Goal: Find specific page/section: Find specific page/section

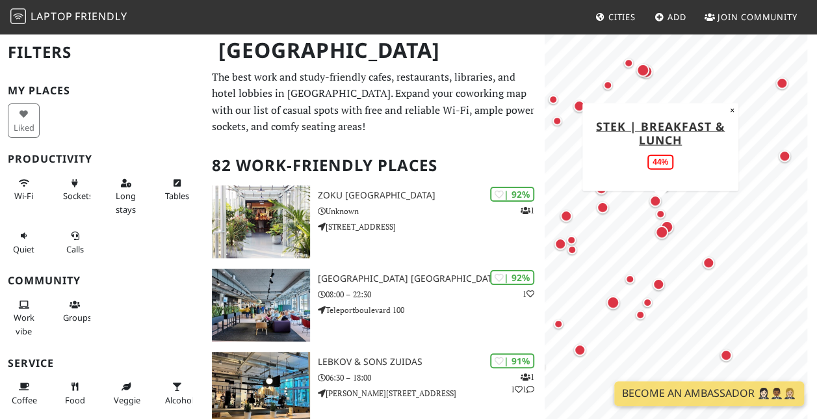
click at [656, 209] on div "Map marker" at bounding box center [661, 214] width 16 height 16
